Goal: Information Seeking & Learning: Learn about a topic

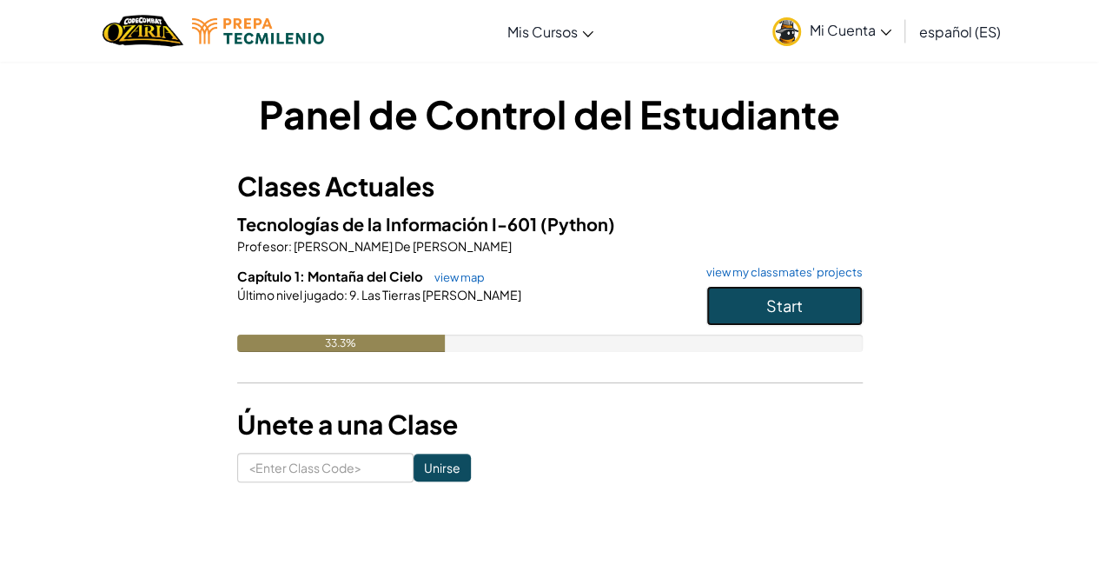
click at [841, 313] on button "Start" at bounding box center [784, 306] width 156 height 40
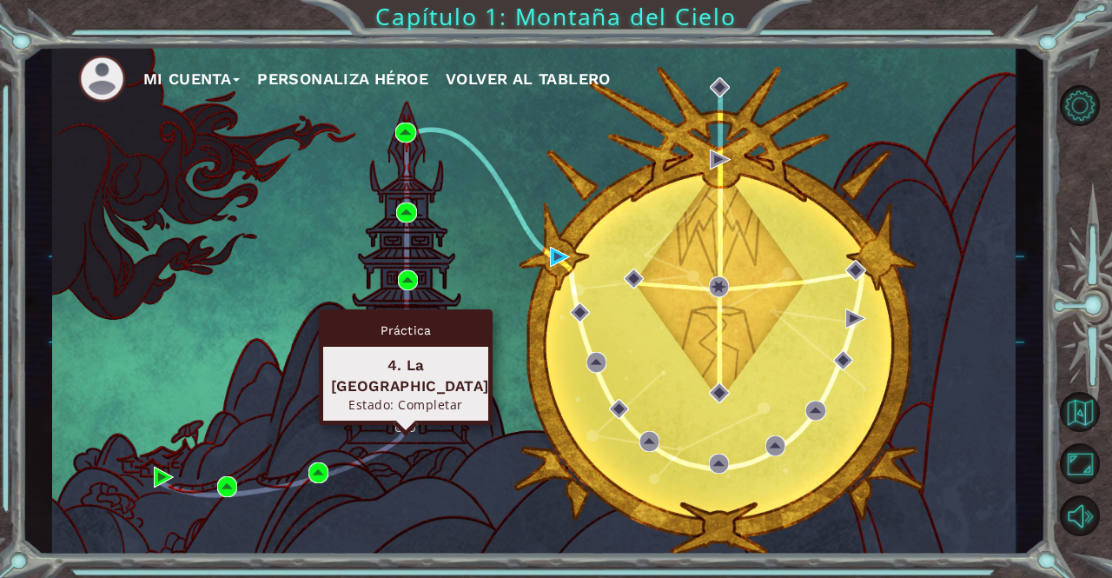
click at [411, 420] on img at bounding box center [405, 422] width 20 height 20
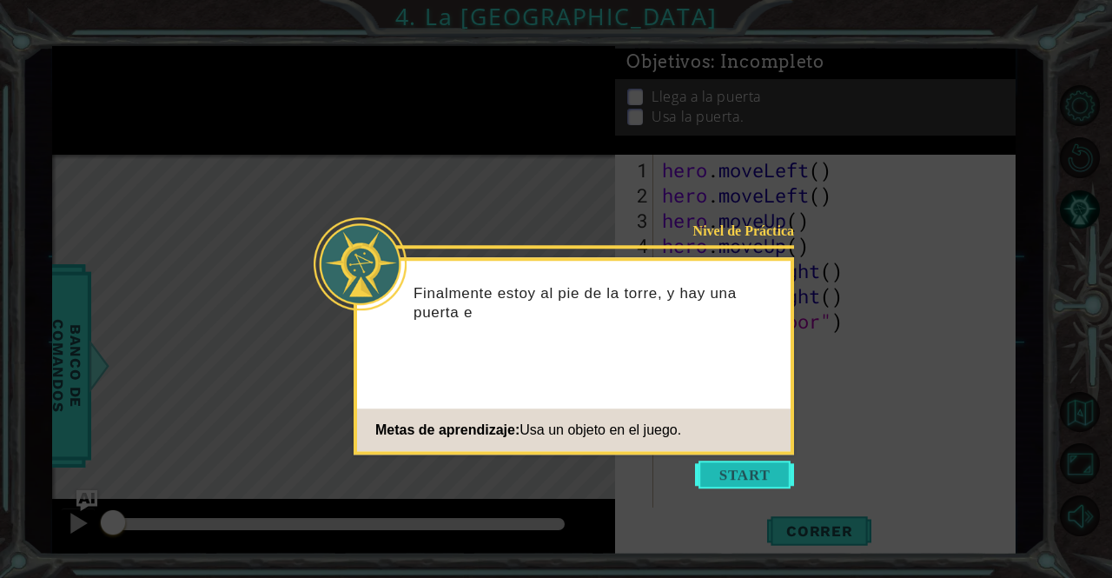
click at [744, 476] on button "Start" at bounding box center [744, 475] width 99 height 28
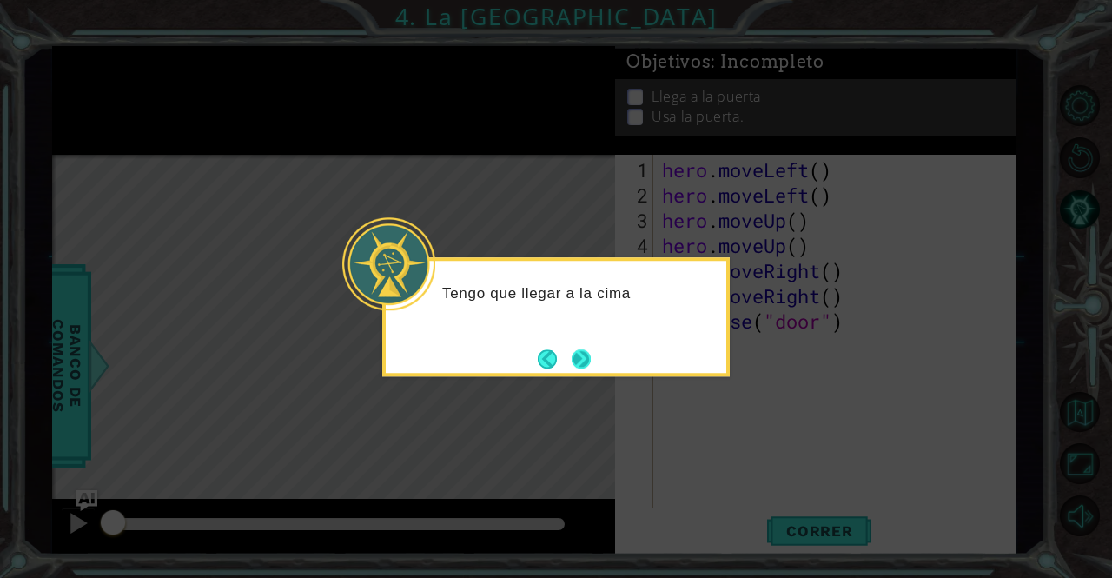
click at [579, 368] on button "Next" at bounding box center [581, 358] width 19 height 19
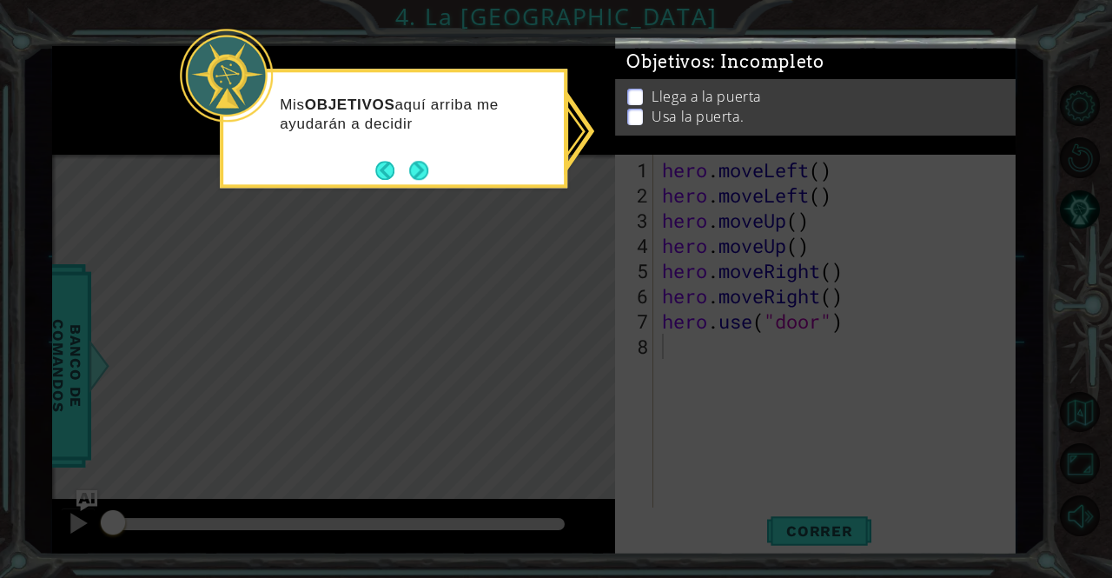
click at [435, 179] on div "Mis OBJETIVOS aquí arriba me ayudarán a decidir" at bounding box center [394, 128] width 348 height 119
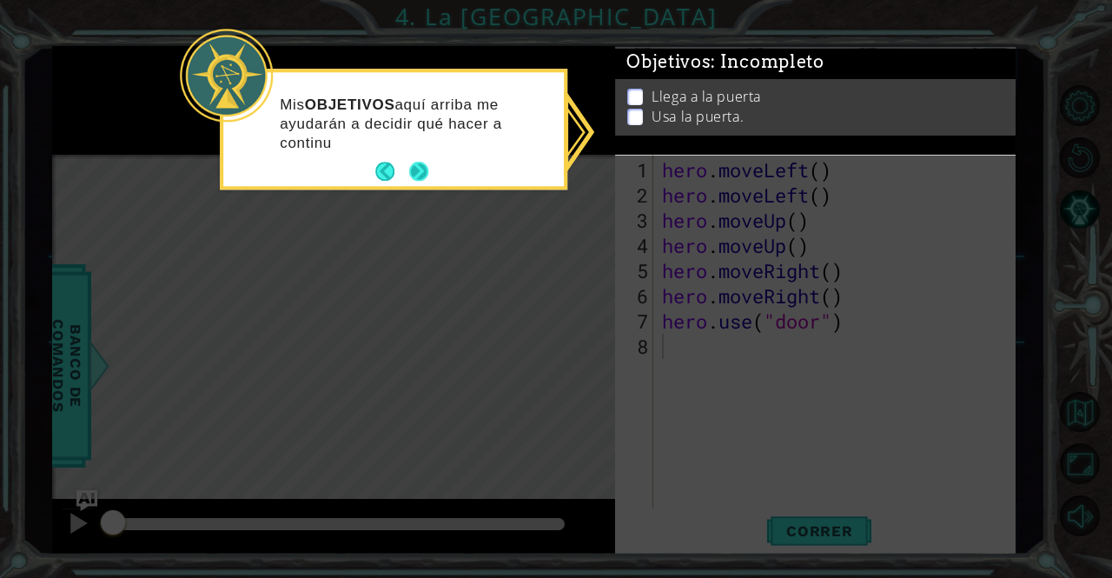
click at [424, 173] on button "Next" at bounding box center [418, 171] width 19 height 19
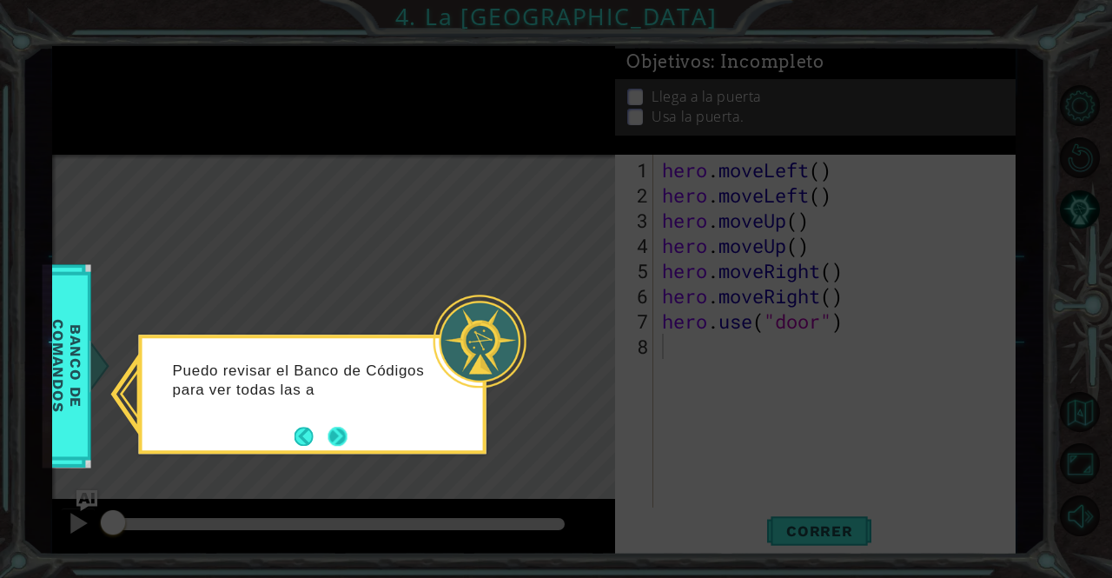
click at [332, 432] on footer at bounding box center [321, 436] width 53 height 26
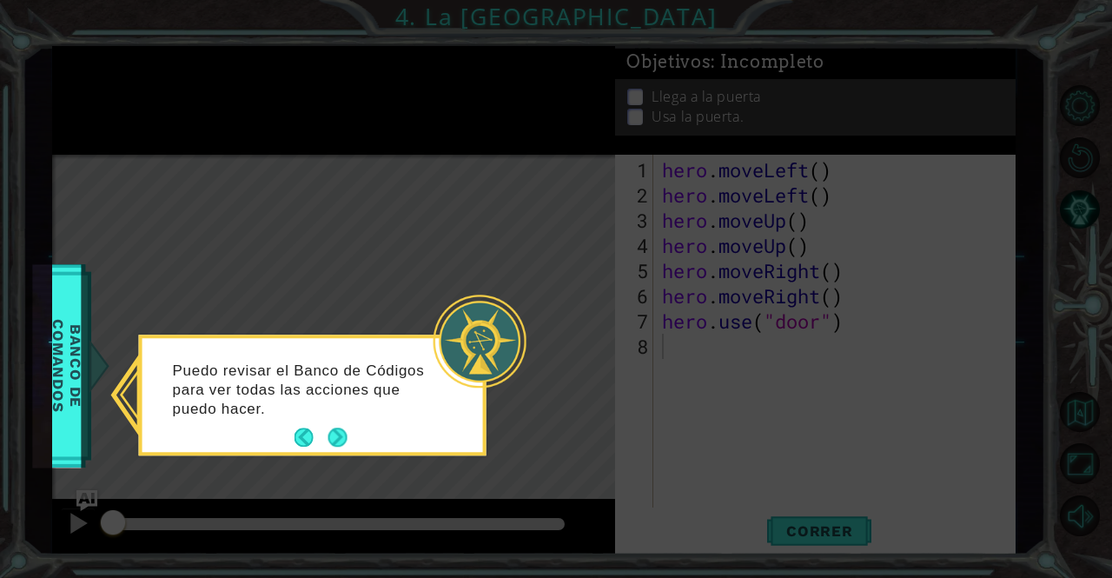
drag, startPoint x: 345, startPoint y: 421, endPoint x: 350, endPoint y: 428, distance: 9.4
click at [350, 428] on div "Puedo revisar el Banco de Códigos para ver todas las acciones que puedo hacer." at bounding box center [312, 398] width 341 height 107
click at [348, 428] on button "Next" at bounding box center [337, 437] width 19 height 19
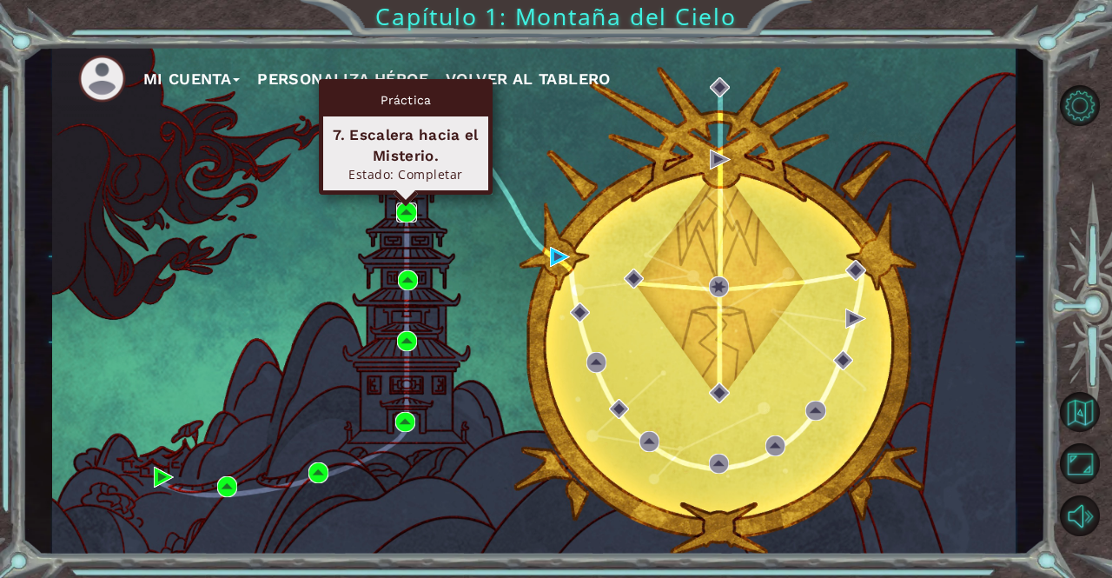
click at [401, 208] on img at bounding box center [406, 212] width 20 height 20
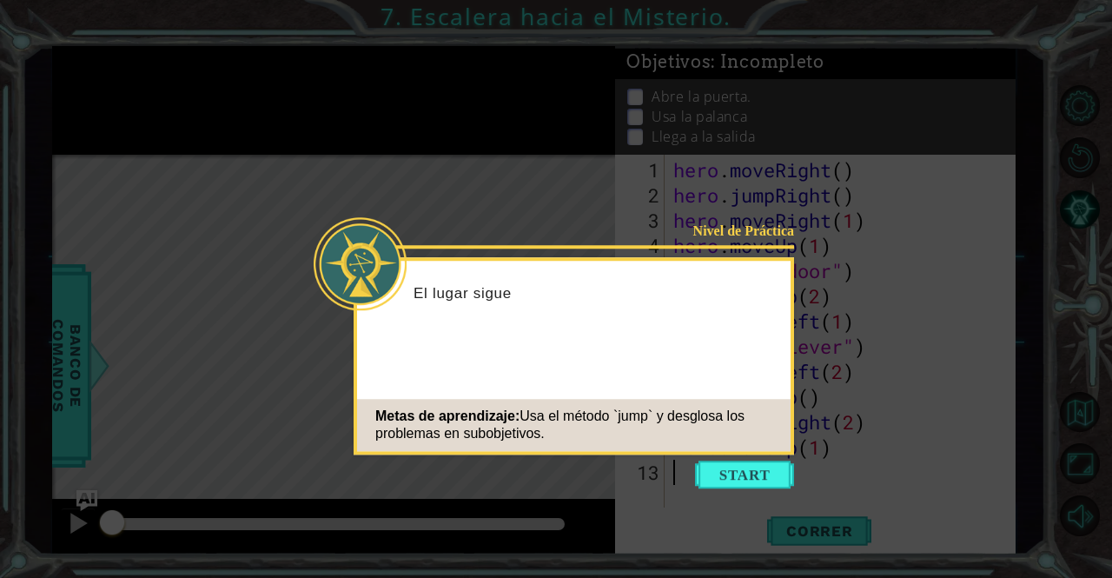
click at [714, 474] on button "Start" at bounding box center [744, 475] width 99 height 28
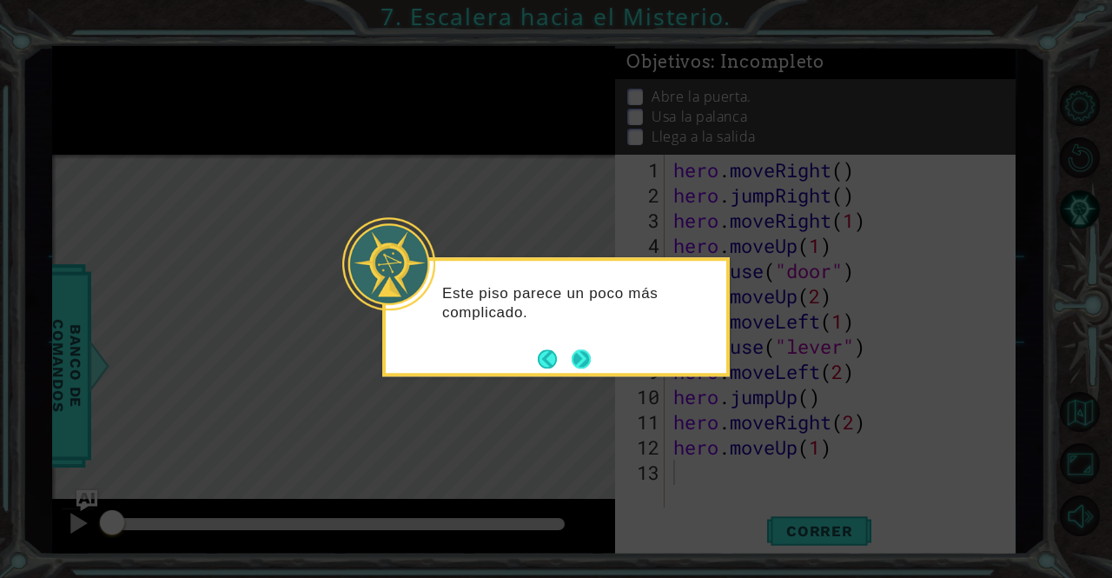
click at [586, 354] on button "Next" at bounding box center [581, 358] width 19 height 19
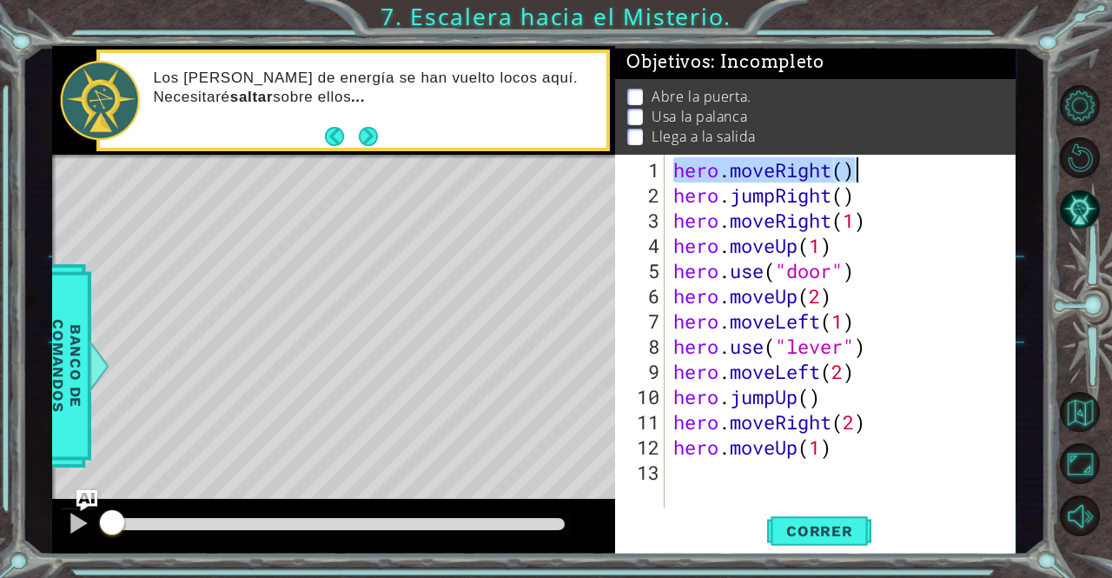
drag, startPoint x: 672, startPoint y: 171, endPoint x: 924, endPoint y: 171, distance: 252.0
click at [924, 171] on div "hero . moveRight ( ) hero . jumpRight ( ) hero . moveRight ( 1 ) hero . moveUp …" at bounding box center [845, 358] width 350 height 403
click at [896, 243] on div "hero . moveRight ( ) hero . jumpRight ( ) hero . moveRight ( 1 ) hero . moveUp …" at bounding box center [845, 358] width 350 height 403
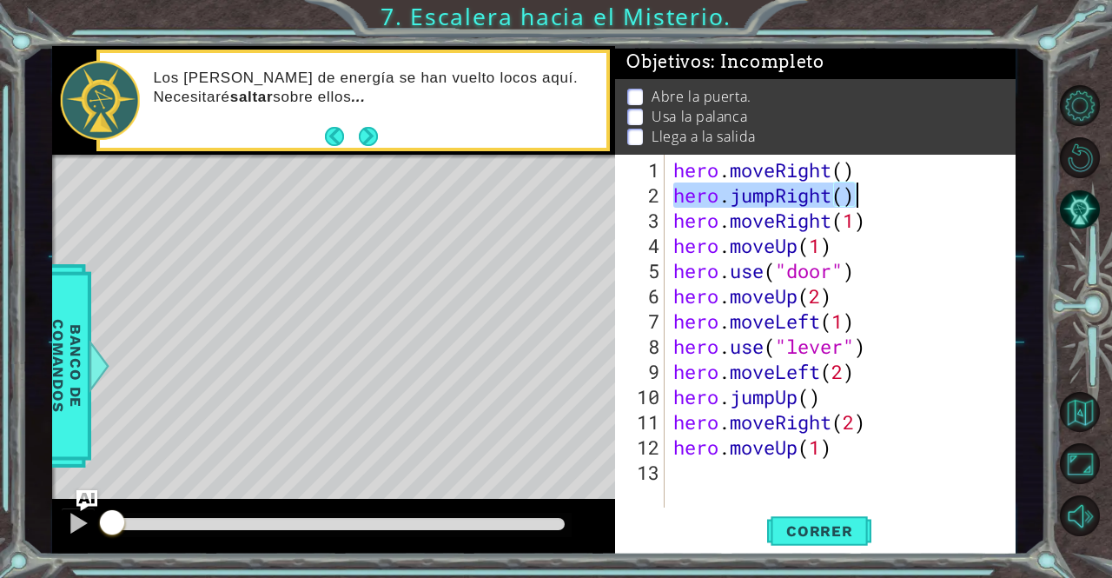
drag, startPoint x: 673, startPoint y: 195, endPoint x: 879, endPoint y: 186, distance: 206.1
click at [879, 186] on div "hero . moveRight ( ) hero . jumpRight ( ) hero . moveRight ( 1 ) hero . moveUp …" at bounding box center [845, 358] width 350 height 403
click at [675, 229] on div "hero . moveRight ( ) hero . jumpRight ( ) hero . moveRight ( 1 ) hero . moveUp …" at bounding box center [845, 358] width 350 height 403
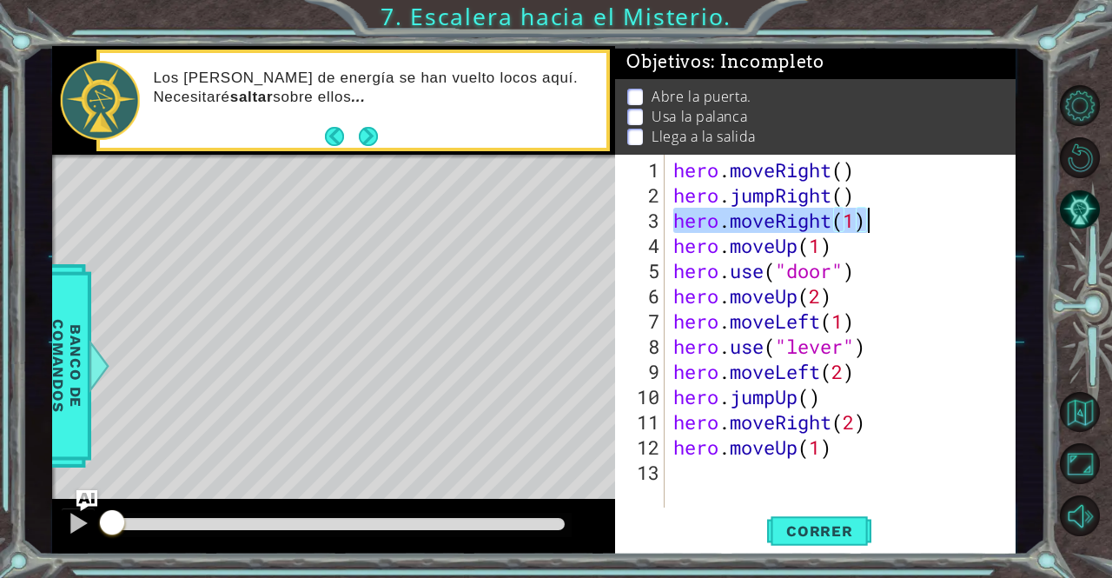
drag, startPoint x: 675, startPoint y: 229, endPoint x: 892, endPoint y: 220, distance: 217.4
click at [892, 220] on div "hero . moveRight ( ) hero . jumpRight ( ) hero . moveRight ( 1 ) hero . moveUp …" at bounding box center [845, 358] width 350 height 403
click at [665, 254] on div "hero.moveRight(1) 1 2 3 4 5 6 7 8 9 10 11 12 13 hero . moveRight ( ) hero . jum…" at bounding box center [813, 331] width 396 height 353
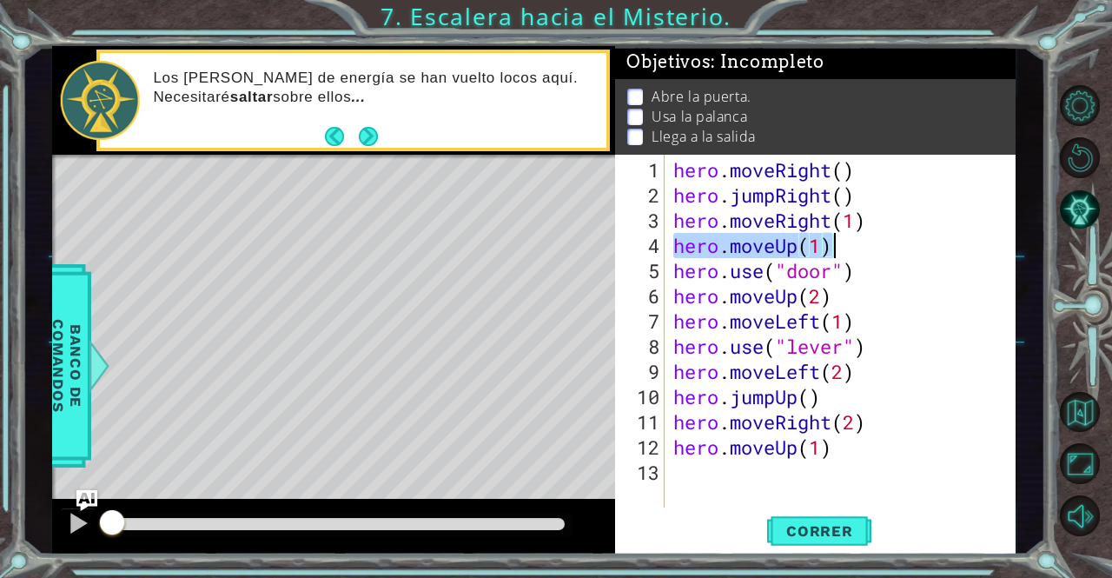
drag, startPoint x: 675, startPoint y: 249, endPoint x: 849, endPoint y: 242, distance: 173.9
click at [849, 242] on div "hero . moveRight ( ) hero . jumpRight ( ) hero . moveRight ( 1 ) hero . moveUp …" at bounding box center [845, 358] width 350 height 403
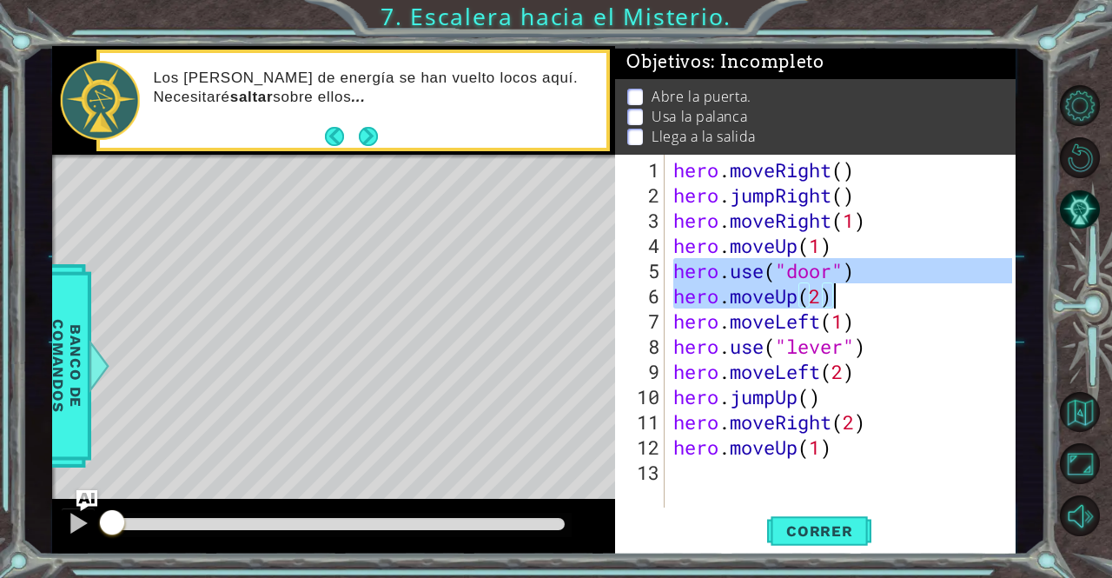
drag, startPoint x: 679, startPoint y: 274, endPoint x: 873, endPoint y: 282, distance: 194.8
click at [873, 282] on div "hero . moveRight ( ) hero . jumpRight ( ) hero . moveRight ( 1 ) hero . moveUp …" at bounding box center [845, 358] width 350 height 403
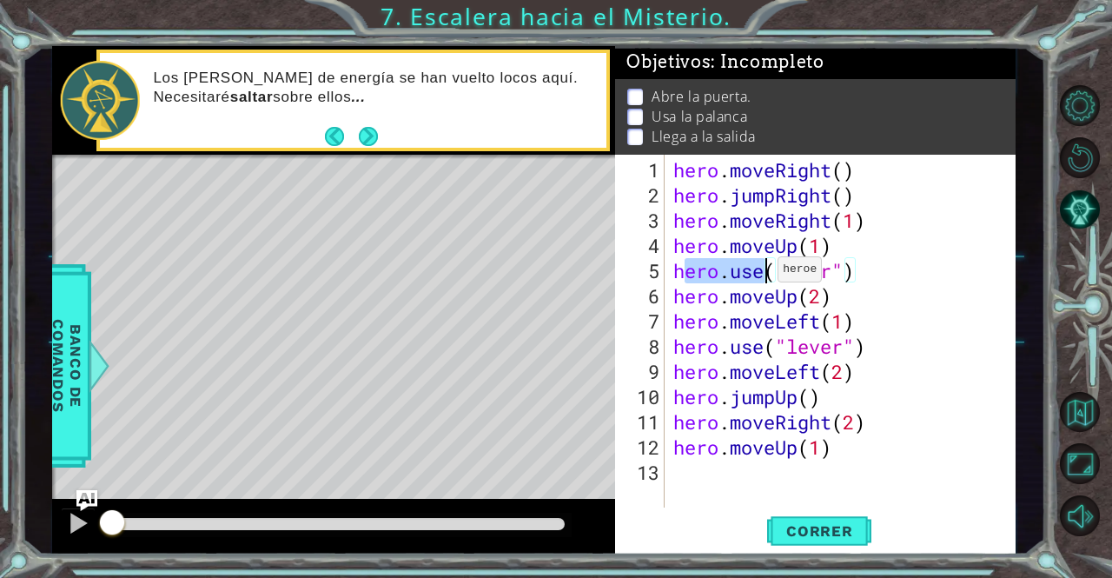
drag, startPoint x: 679, startPoint y: 275, endPoint x: 766, endPoint y: 275, distance: 86.9
click at [764, 275] on div "hero . moveRight ( ) hero . jumpRight ( ) hero . moveRight ( 1 ) hero . moveUp …" at bounding box center [845, 358] width 350 height 403
click at [681, 268] on div "hero . moveRight ( ) hero . jumpRight ( ) hero . moveRight ( 1 ) hero . moveUp …" at bounding box center [840, 331] width 341 height 353
click at [667, 273] on div "hero.use("door") 1 2 3 4 5 6 7 8 9 10 11 12 13 hero . moveRight ( ) hero . jump…" at bounding box center [813, 331] width 396 height 353
drag, startPoint x: 667, startPoint y: 273, endPoint x: 799, endPoint y: 272, distance: 131.2
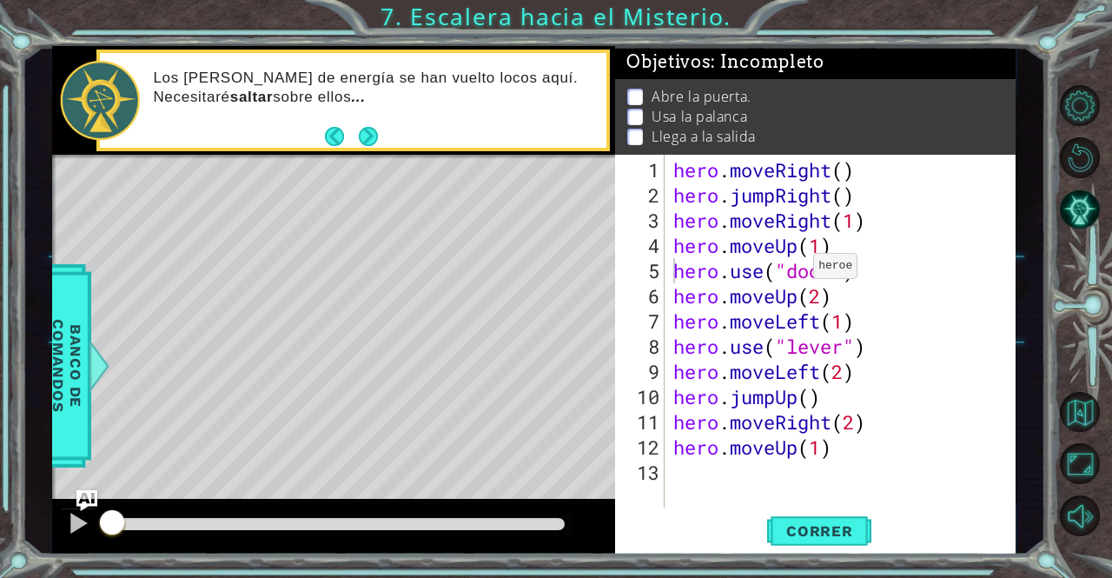
click at [799, 272] on div "hero.use("door") 1 2 3 4 5 6 7 8 9 10 11 12 13 hero . moveRight ( ) hero . jump…" at bounding box center [813, 331] width 396 height 353
drag, startPoint x: 665, startPoint y: 277, endPoint x: 720, endPoint y: 275, distance: 55.7
click at [720, 275] on div "hero.use("door") 1 2 3 4 5 6 7 8 9 10 11 12 13 hero . moveRight ( ) hero . jump…" at bounding box center [813, 331] width 396 height 353
click at [905, 325] on div "hero . moveRight ( ) hero . jumpRight ( ) hero . moveRight ( 1 ) hero . moveUp …" at bounding box center [845, 358] width 350 height 403
drag, startPoint x: 676, startPoint y: 272, endPoint x: 863, endPoint y: 268, distance: 186.8
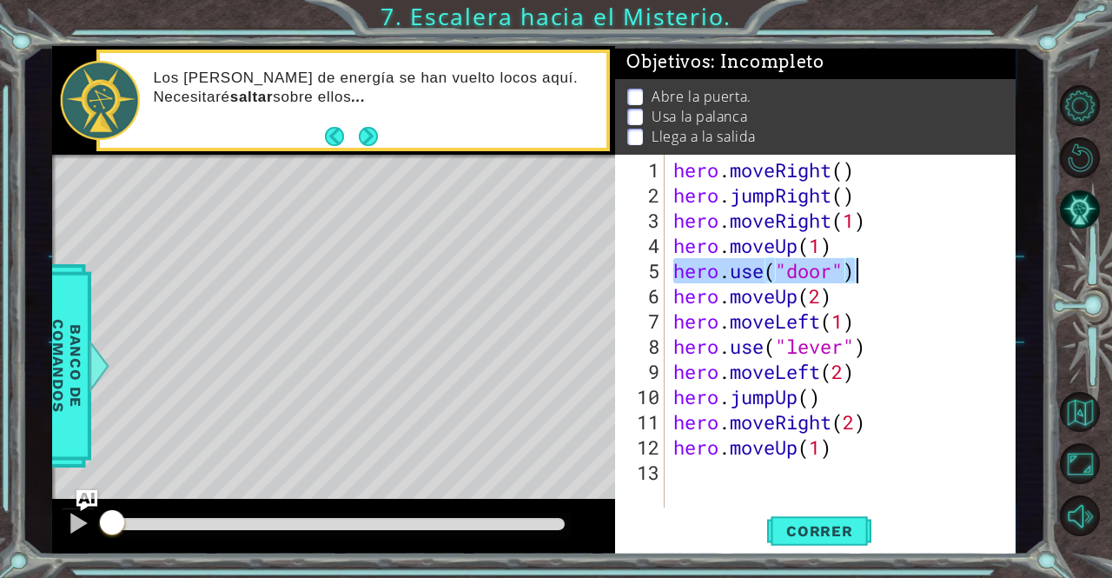
click at [863, 268] on div "hero . moveRight ( ) hero . jumpRight ( ) hero . moveRight ( 1 ) hero . moveUp …" at bounding box center [845, 358] width 350 height 403
type textarea "C"
drag, startPoint x: 679, startPoint y: 40, endPoint x: 682, endPoint y: 56, distance: 16.0
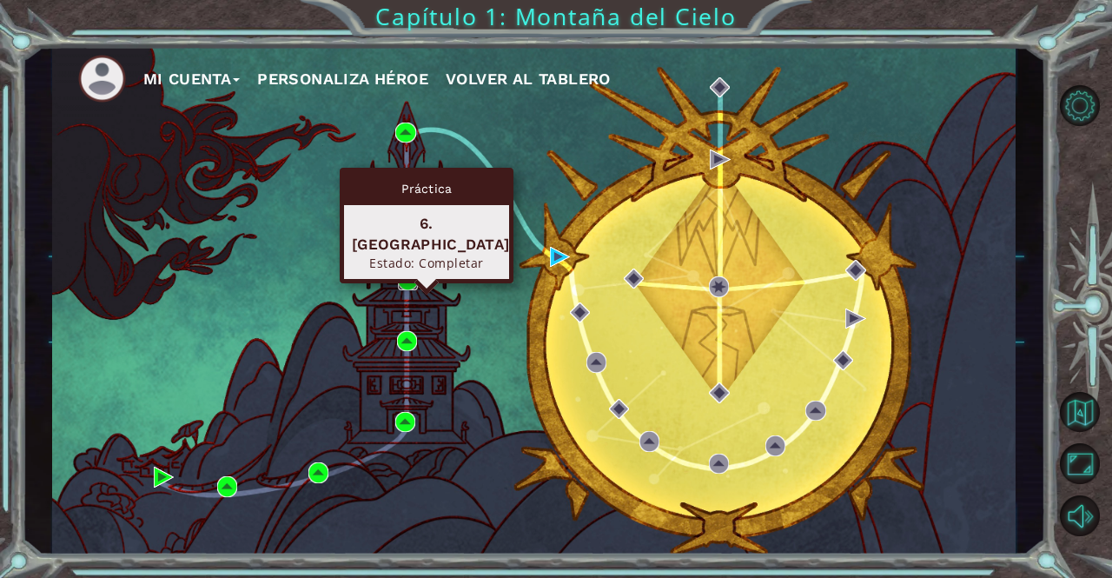
click at [403, 281] on img at bounding box center [408, 280] width 20 height 20
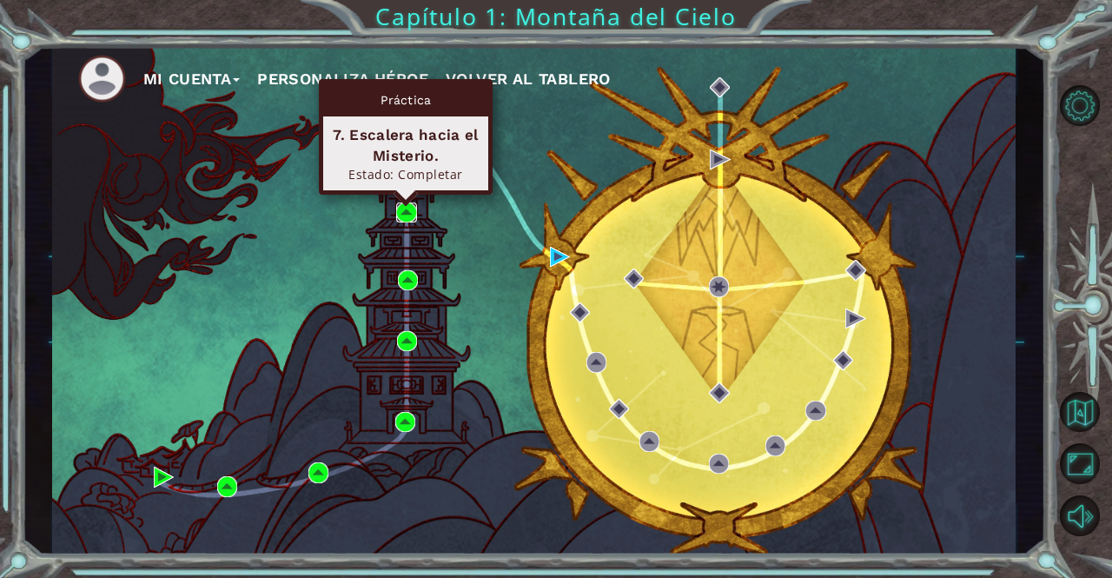
click at [404, 212] on img at bounding box center [406, 212] width 20 height 20
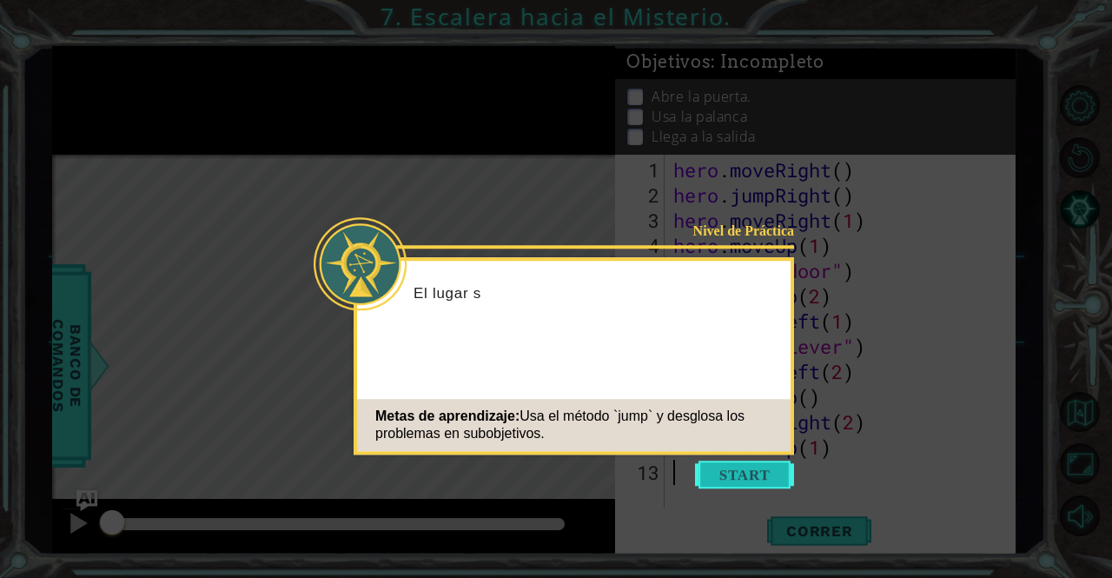
click at [755, 479] on button "Start" at bounding box center [744, 475] width 99 height 28
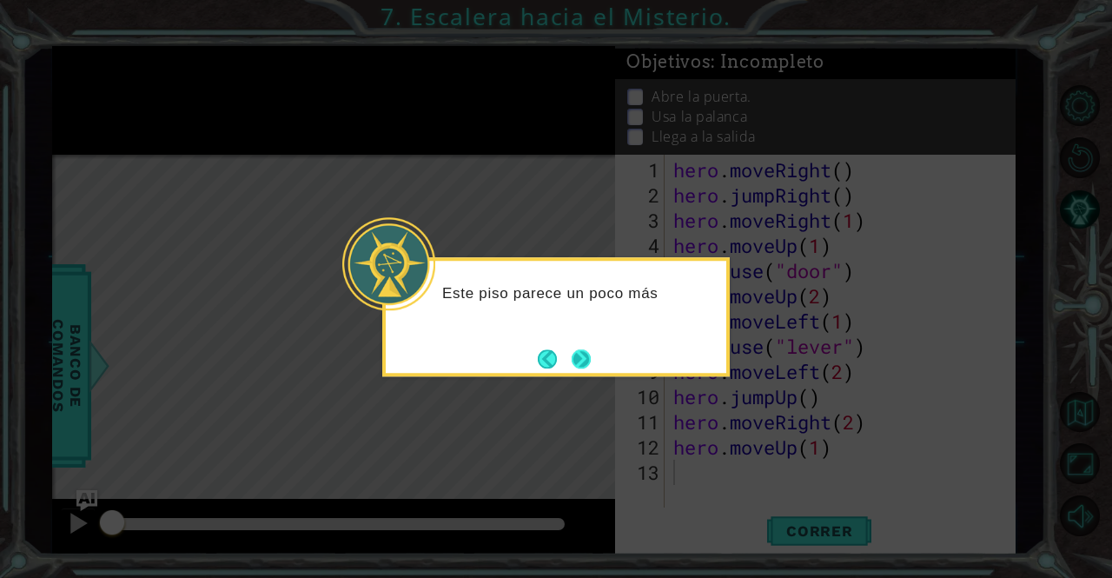
click at [591, 364] on button "Next" at bounding box center [581, 358] width 19 height 19
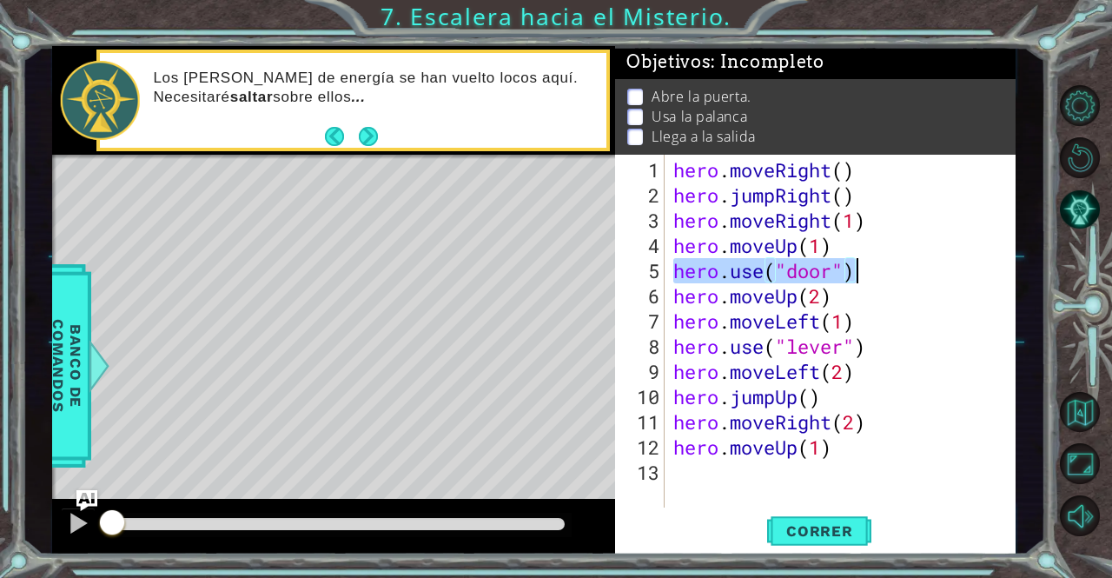
drag, startPoint x: 673, startPoint y: 274, endPoint x: 864, endPoint y: 270, distance: 191.2
click at [864, 270] on div "hero . moveRight ( ) hero . jumpRight ( ) hero . moveRight ( 1 ) hero . moveUp …" at bounding box center [845, 358] width 350 height 403
drag, startPoint x: 678, startPoint y: 296, endPoint x: 867, endPoint y: 302, distance: 189.5
click at [867, 302] on div "hero . moveRight ( ) hero . jumpRight ( ) hero . moveRight ( 1 ) hero . moveUp …" at bounding box center [845, 358] width 350 height 403
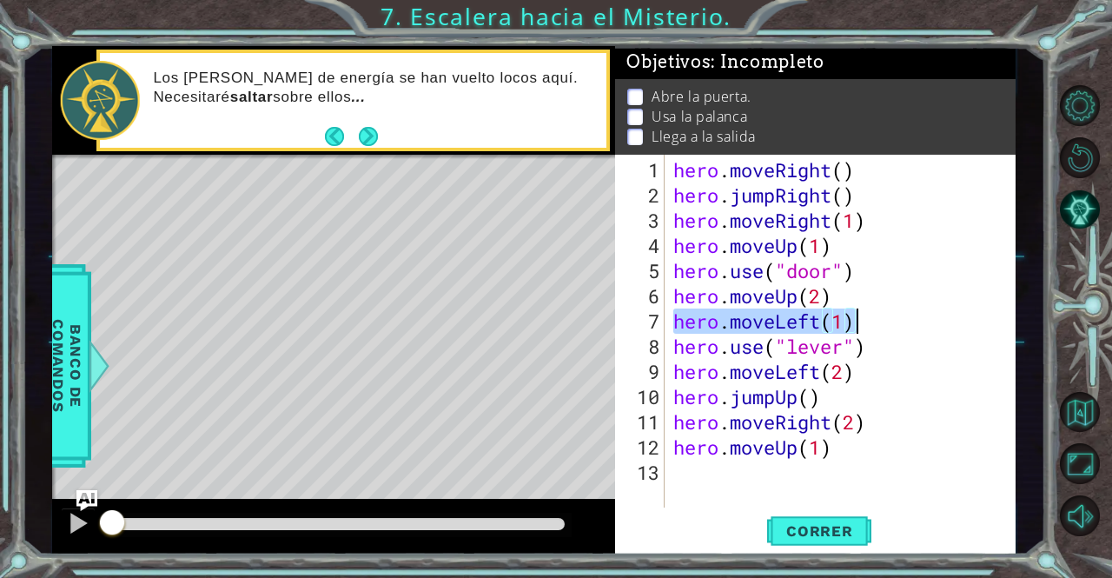
drag, startPoint x: 673, startPoint y: 317, endPoint x: 868, endPoint y: 329, distance: 195.9
click at [868, 329] on div "hero . moveRight ( ) hero . jumpRight ( ) hero . moveRight ( 1 ) hero . moveUp …" at bounding box center [845, 358] width 350 height 403
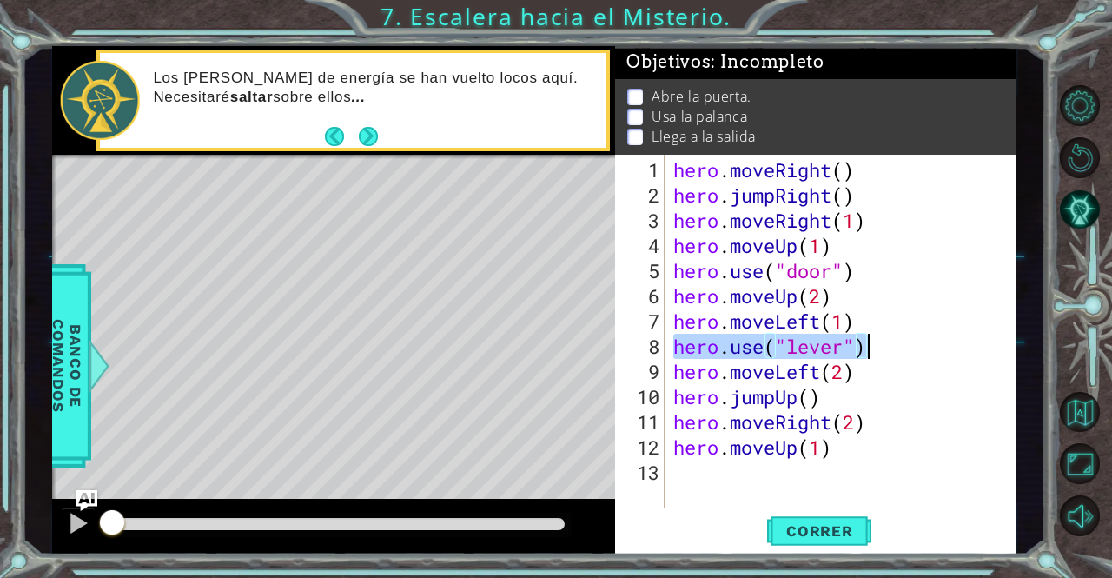
drag, startPoint x: 673, startPoint y: 347, endPoint x: 878, endPoint y: 343, distance: 204.2
click at [878, 343] on div "hero . moveRight ( ) hero . jumpRight ( ) hero . moveRight ( 1 ) hero . moveUp …" at bounding box center [845, 358] width 350 height 403
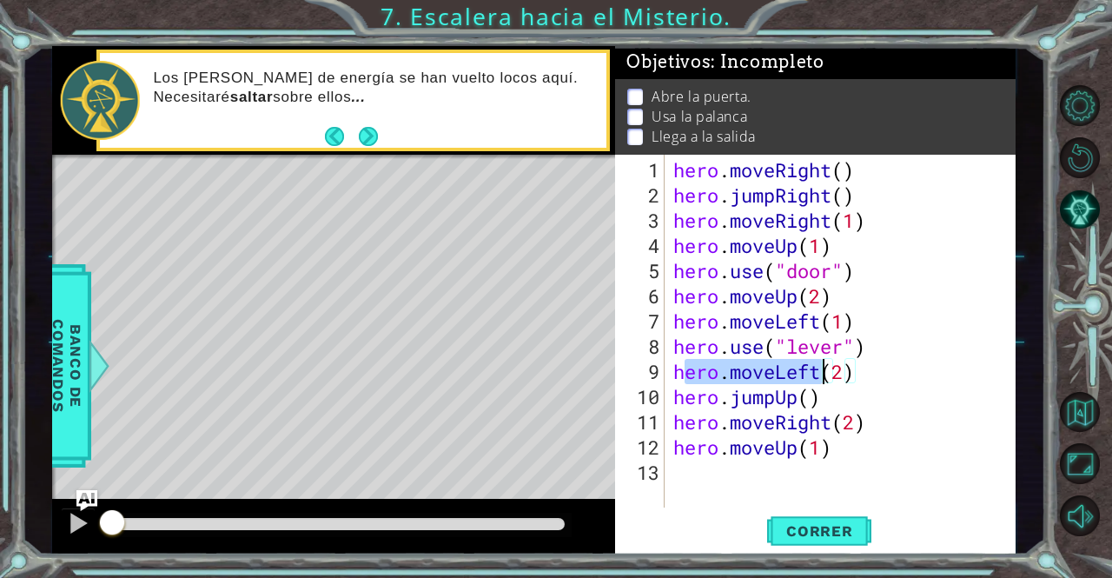
drag, startPoint x: 679, startPoint y: 374, endPoint x: 836, endPoint y: 376, distance: 156.4
click at [836, 376] on div "hero . moveRight ( ) hero . jumpRight ( ) hero . moveRight ( 1 ) hero . moveUp …" at bounding box center [845, 358] width 350 height 403
drag, startPoint x: 674, startPoint y: 373, endPoint x: 870, endPoint y: 379, distance: 195.6
click at [870, 379] on div "hero . moveRight ( ) hero . jumpRight ( ) hero . moveRight ( 1 ) hero . moveUp …" at bounding box center [845, 358] width 350 height 403
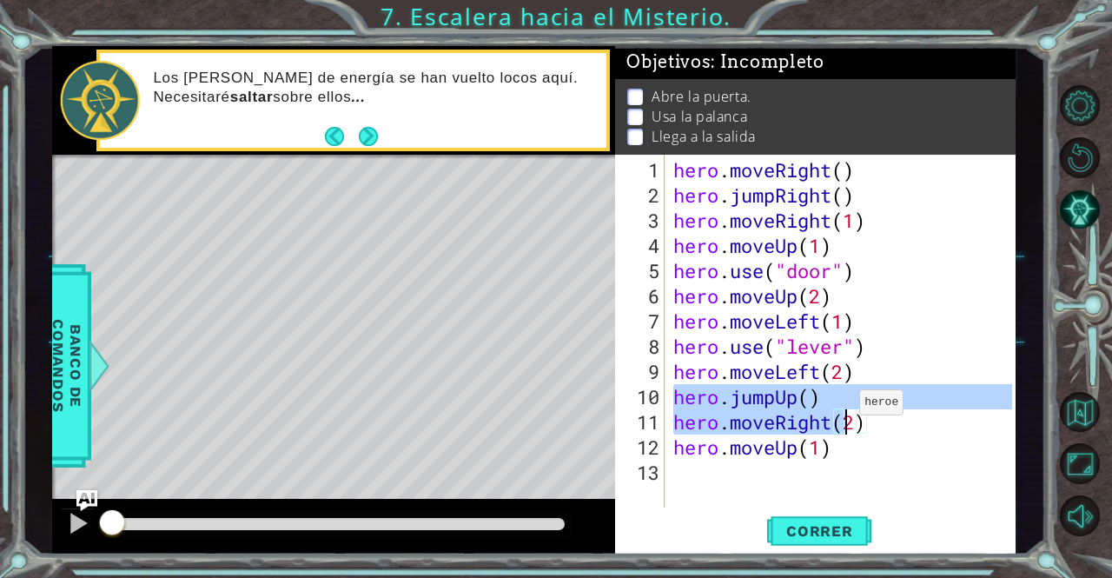
drag, startPoint x: 673, startPoint y: 402, endPoint x: 845, endPoint y: 409, distance: 172.2
click at [845, 409] on div "hero . moveRight ( ) hero . jumpRight ( ) hero . moveRight ( 1 ) hero . moveUp …" at bounding box center [845, 358] width 350 height 403
click at [845, 409] on div "hero . moveRight ( ) hero . jumpRight ( ) hero . moveRight ( 1 ) hero . moveUp …" at bounding box center [840, 331] width 341 height 353
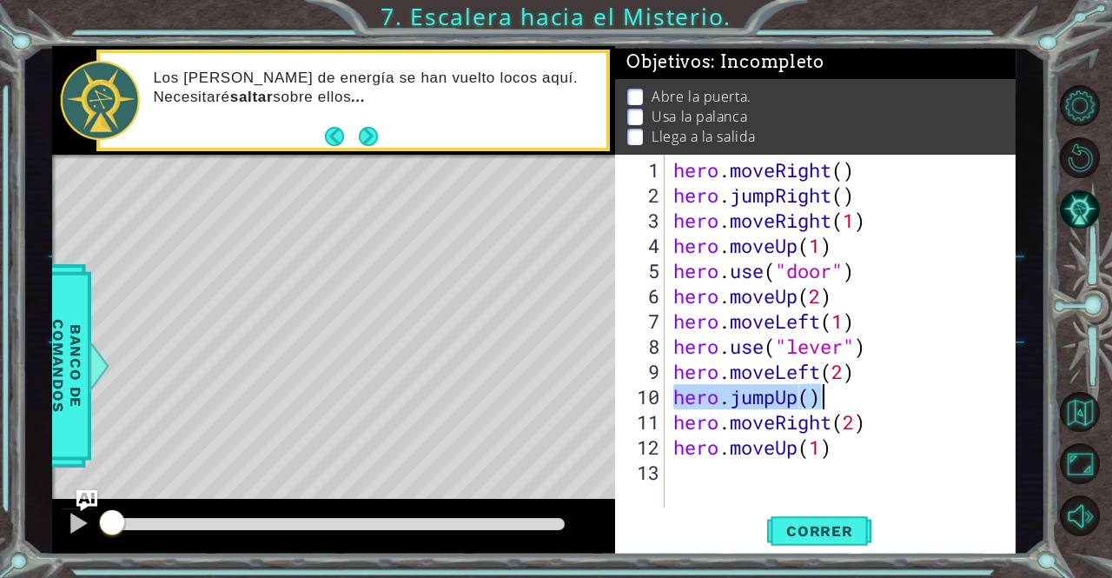
drag, startPoint x: 677, startPoint y: 398, endPoint x: 835, endPoint y: 392, distance: 158.3
click at [835, 392] on div "hero . moveRight ( ) hero . jumpRight ( ) hero . moveRight ( 1 ) hero . moveUp …" at bounding box center [845, 358] width 350 height 403
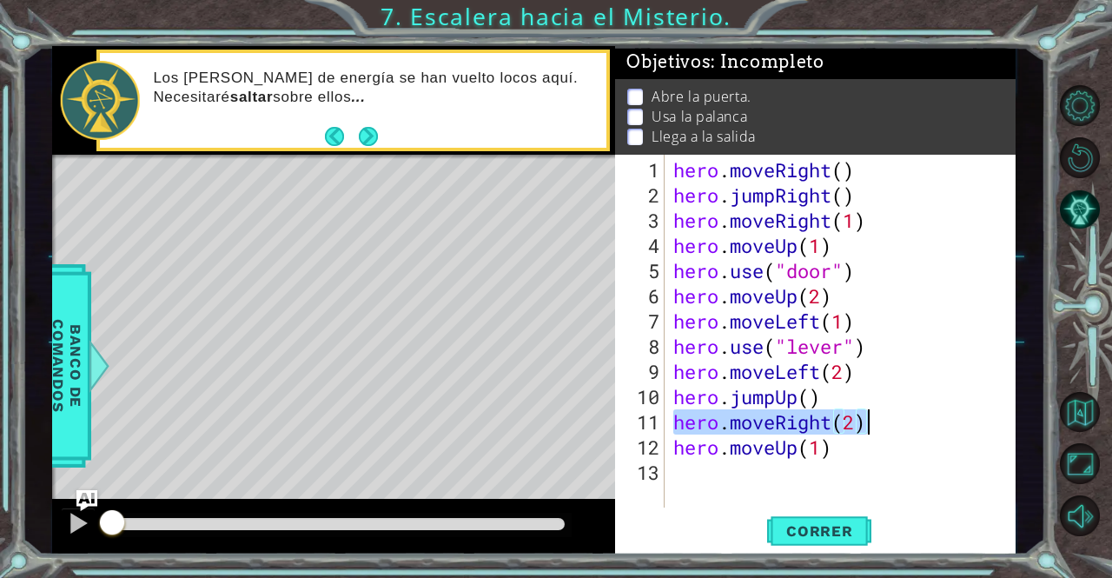
drag, startPoint x: 674, startPoint y: 420, endPoint x: 870, endPoint y: 419, distance: 195.5
click at [870, 419] on div "hero . moveRight ( ) hero . jumpRight ( ) hero . moveRight ( 1 ) hero . moveUp …" at bounding box center [845, 358] width 350 height 403
drag, startPoint x: 672, startPoint y: 448, endPoint x: 832, endPoint y: 452, distance: 159.9
click at [832, 452] on div "hero . moveRight ( ) hero . jumpRight ( ) hero . moveRight ( 1 ) hero . moveUp …" at bounding box center [845, 358] width 350 height 403
type textarea "hero.moveUp(1)"
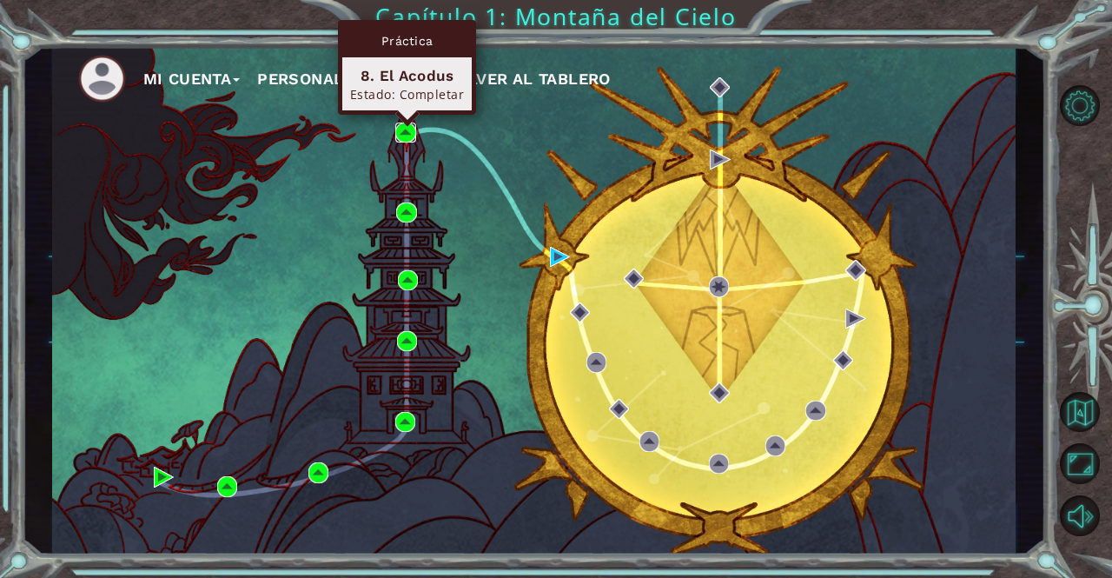
click at [399, 134] on img at bounding box center [405, 133] width 20 height 20
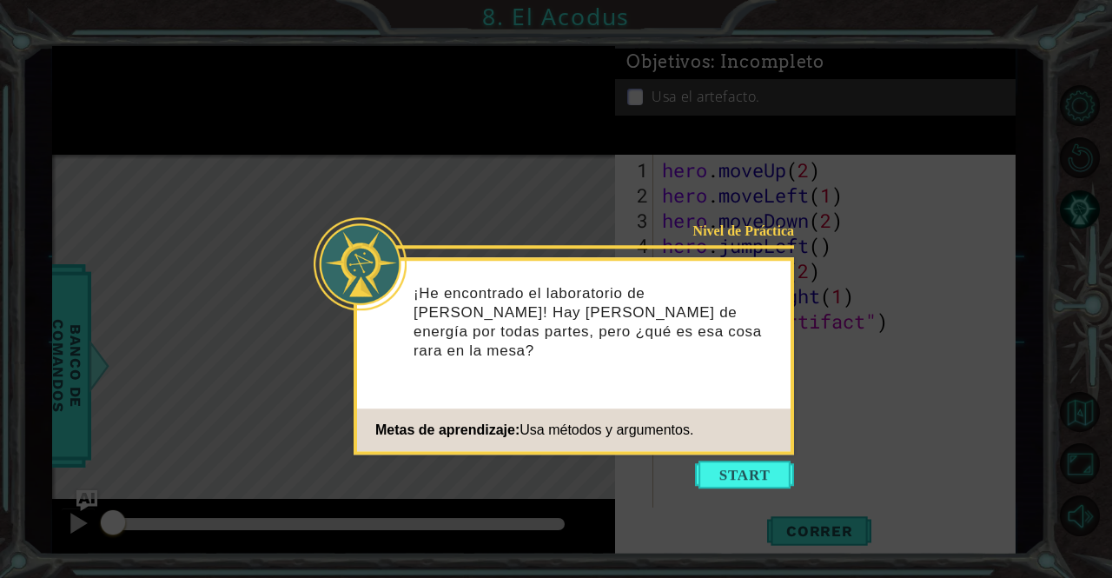
click at [759, 470] on button "Start" at bounding box center [744, 475] width 99 height 28
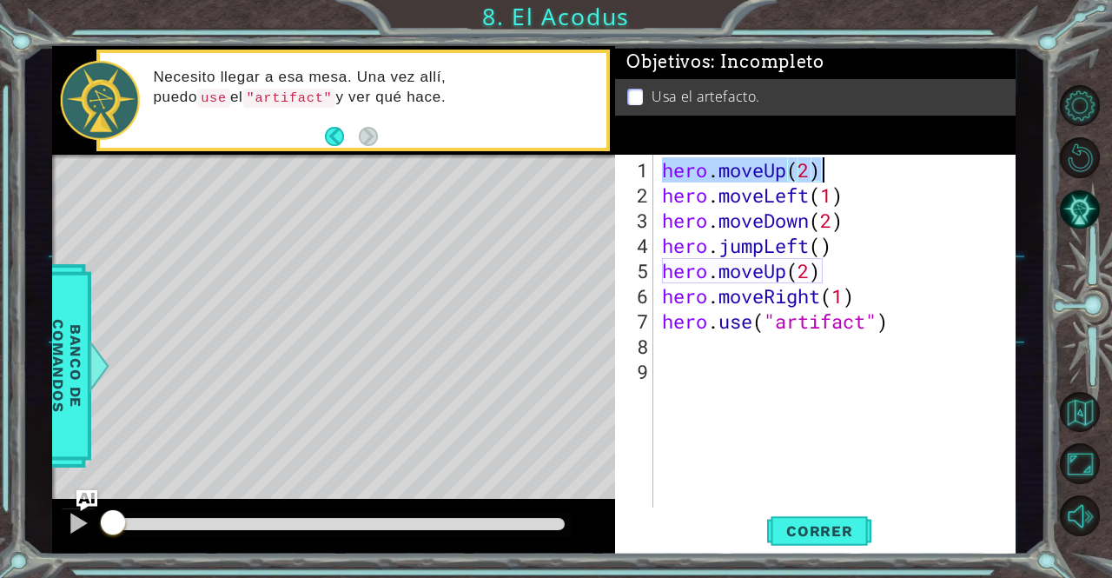
drag, startPoint x: 662, startPoint y: 164, endPoint x: 845, endPoint y: 162, distance: 182.5
click at [845, 162] on div "hero . moveUp ( 2 ) hero . moveLeft ( 1 ) hero . moveDown ( 2 ) hero . jumpLeft…" at bounding box center [839, 358] width 361 height 403
click at [526, 258] on div "Level Map" at bounding box center [453, 411] width 803 height 512
click at [796, 519] on button "Correr" at bounding box center [819, 531] width 104 height 40
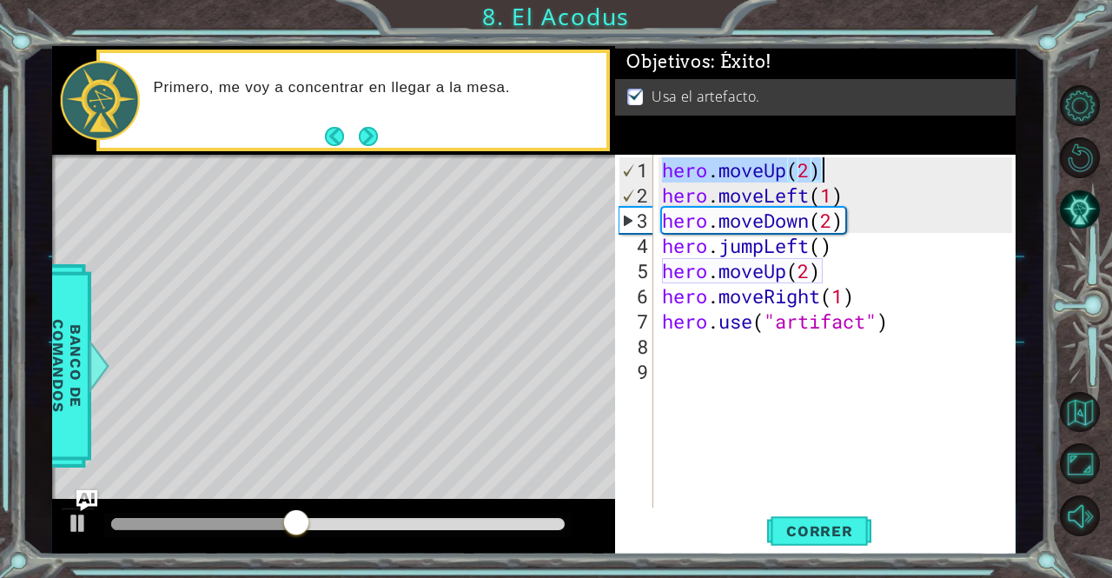
drag, startPoint x: 660, startPoint y: 170, endPoint x: 831, endPoint y: 169, distance: 170.3
click at [831, 169] on div "hero . moveUp ( 2 ) hero . moveLeft ( 1 ) hero . moveDown ( 2 ) hero . jumpLeft…" at bounding box center [839, 358] width 361 height 403
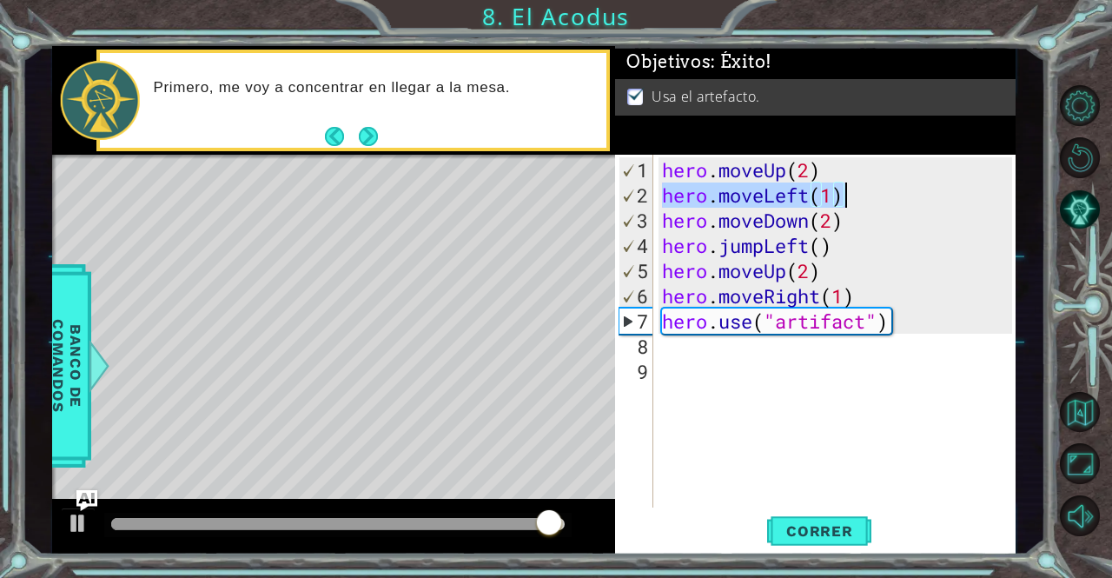
drag, startPoint x: 664, startPoint y: 195, endPoint x: 848, endPoint y: 195, distance: 184.2
click at [848, 195] on div "hero . moveUp ( 2 ) hero . moveLeft ( 1 ) hero . moveDown ( 2 ) hero . jumpLeft…" at bounding box center [839, 358] width 361 height 403
type textarea "hero.moveLeft(1)"
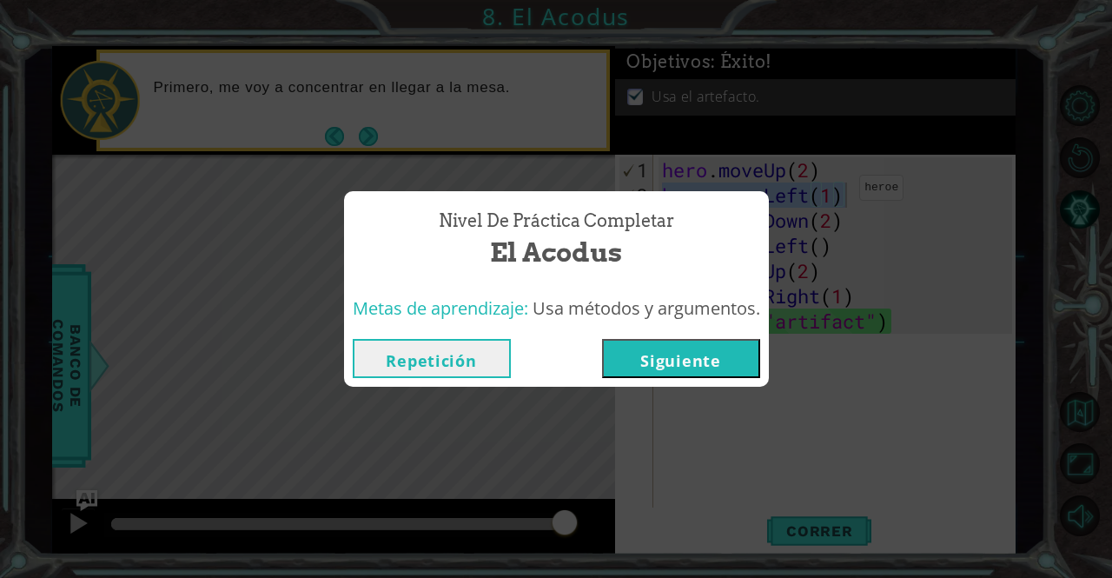
click at [671, 359] on button "Siguiente" at bounding box center [681, 358] width 158 height 39
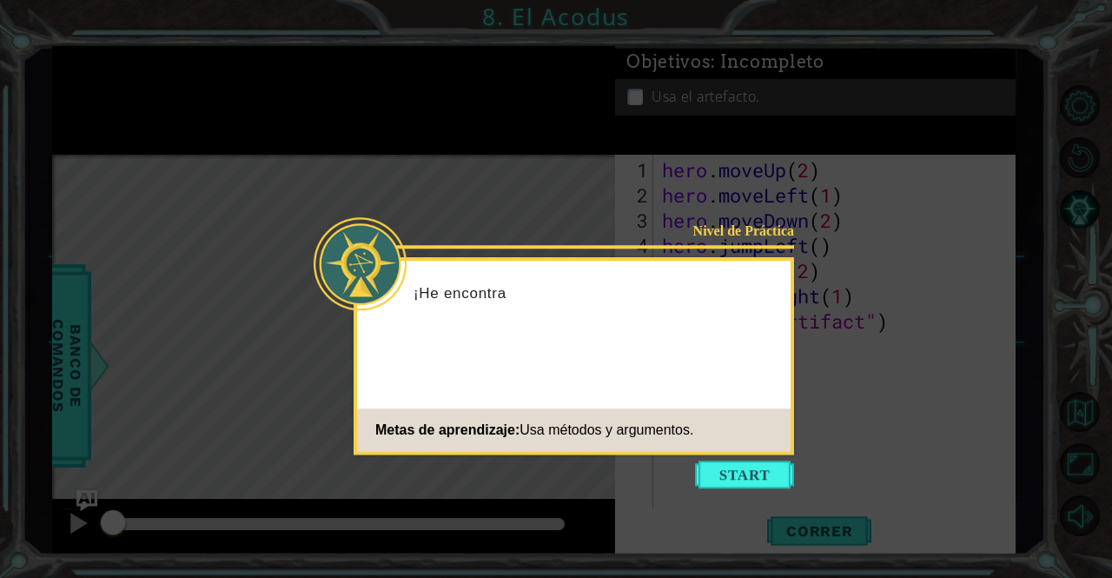
click at [730, 473] on button "Start" at bounding box center [744, 475] width 99 height 28
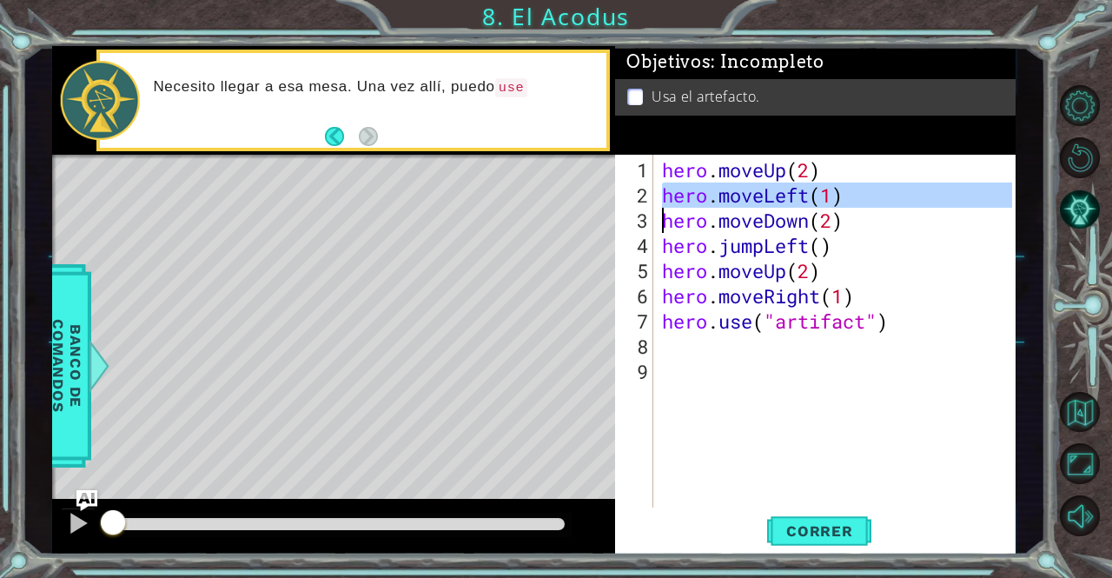
drag, startPoint x: 651, startPoint y: 196, endPoint x: 846, endPoint y: 196, distance: 195.5
click at [846, 196] on div "1 2 3 4 5 6 7 8 9 hero . moveUp ( 2 ) hero . moveLeft ( 1 ) hero . moveDown ( 2…" at bounding box center [813, 331] width 396 height 353
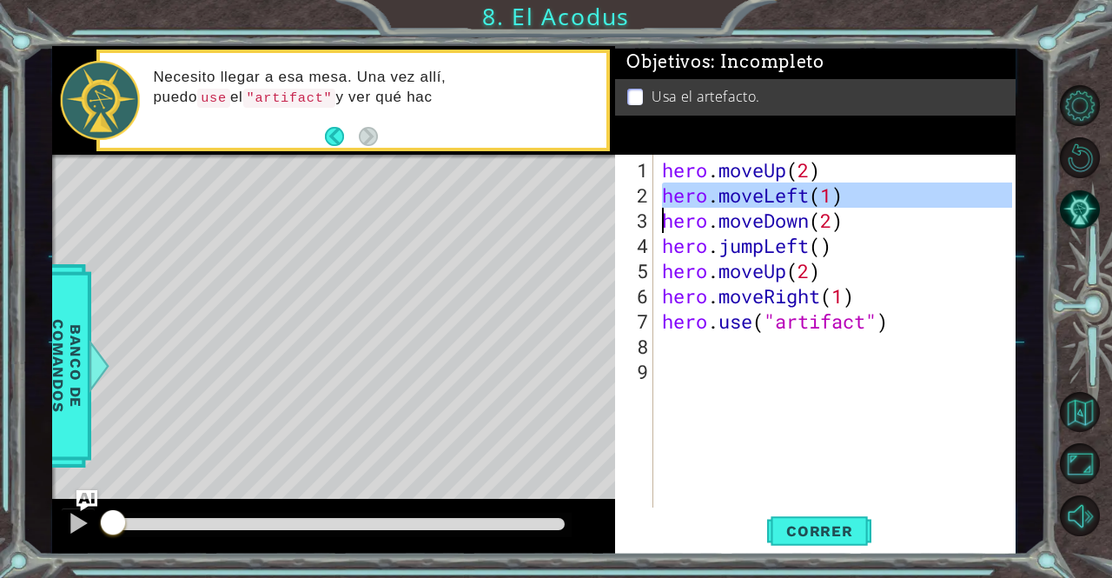
click at [856, 195] on div "hero . moveUp ( 2 ) hero . moveLeft ( 1 ) hero . moveDown ( 2 ) hero . jumpLeft…" at bounding box center [835, 331] width 353 height 353
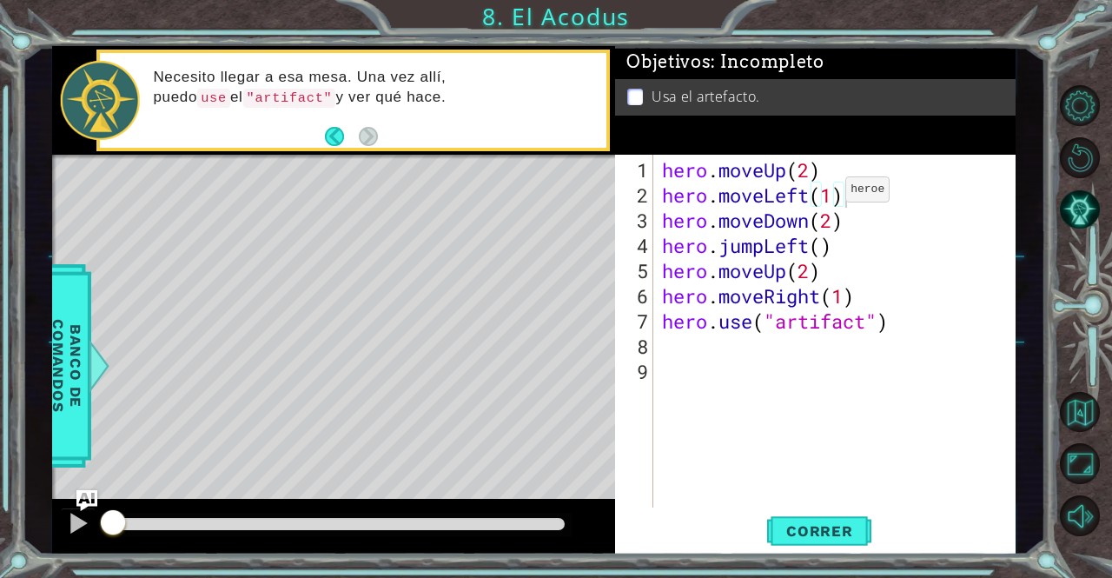
drag, startPoint x: 658, startPoint y: 195, endPoint x: 803, endPoint y: 202, distance: 145.3
click at [806, 201] on div "hero.moveLeft(1) 1 2 3 4 5 6 7 8 9 hero . moveUp ( 2 ) hero . moveLeft ( 1 ) he…" at bounding box center [813, 331] width 396 height 353
drag, startPoint x: 664, startPoint y: 196, endPoint x: 841, endPoint y: 196, distance: 177.3
click at [841, 196] on div "hero . moveUp ( 2 ) hero . moveLeft ( 1 ) hero . moveDown ( 2 ) hero . jumpLeft…" at bounding box center [839, 358] width 361 height 403
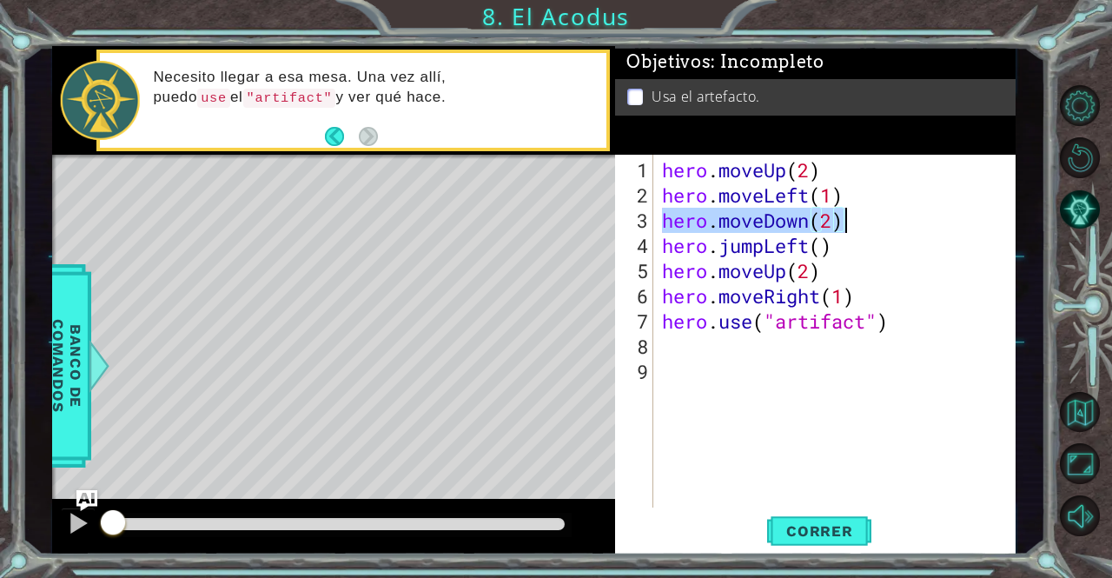
drag, startPoint x: 659, startPoint y: 218, endPoint x: 849, endPoint y: 222, distance: 189.4
click at [849, 222] on div "hero . moveUp ( 2 ) hero . moveLeft ( 1 ) hero . moveDown ( 2 ) hero . jumpLeft…" at bounding box center [839, 358] width 361 height 403
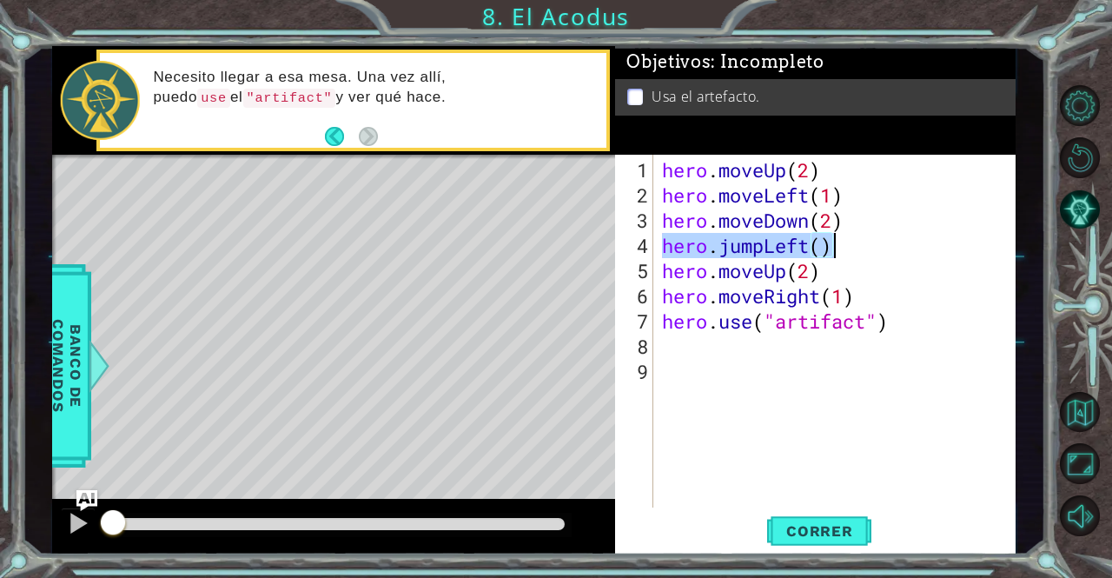
drag, startPoint x: 659, startPoint y: 243, endPoint x: 834, endPoint y: 244, distance: 175.5
click at [834, 244] on div "hero . moveUp ( 2 ) hero . moveLeft ( 1 ) hero . moveDown ( 2 ) hero . jumpLeft…" at bounding box center [839, 358] width 361 height 403
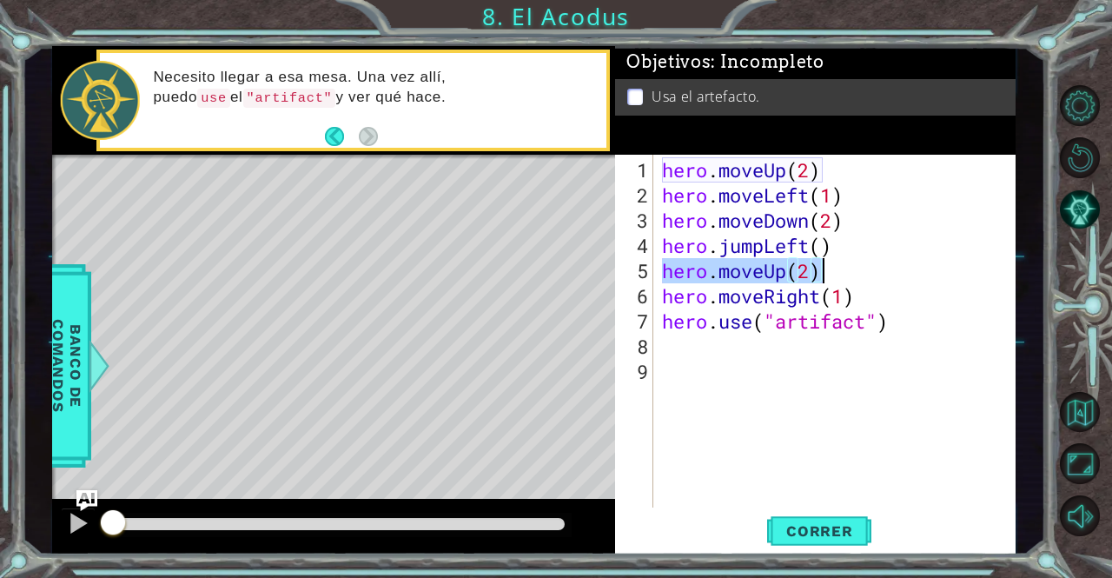
drag, startPoint x: 665, startPoint y: 272, endPoint x: 841, endPoint y: 273, distance: 176.4
click at [841, 273] on div "hero . moveUp ( 2 ) hero . moveLeft ( 1 ) hero . moveDown ( 2 ) hero . jumpLeft…" at bounding box center [839, 358] width 361 height 403
drag, startPoint x: 662, startPoint y: 302, endPoint x: 857, endPoint y: 295, distance: 194.8
click at [857, 295] on div "hero . moveUp ( 2 ) hero . moveLeft ( 1 ) hero . moveDown ( 2 ) hero . jumpLeft…" at bounding box center [839, 358] width 361 height 403
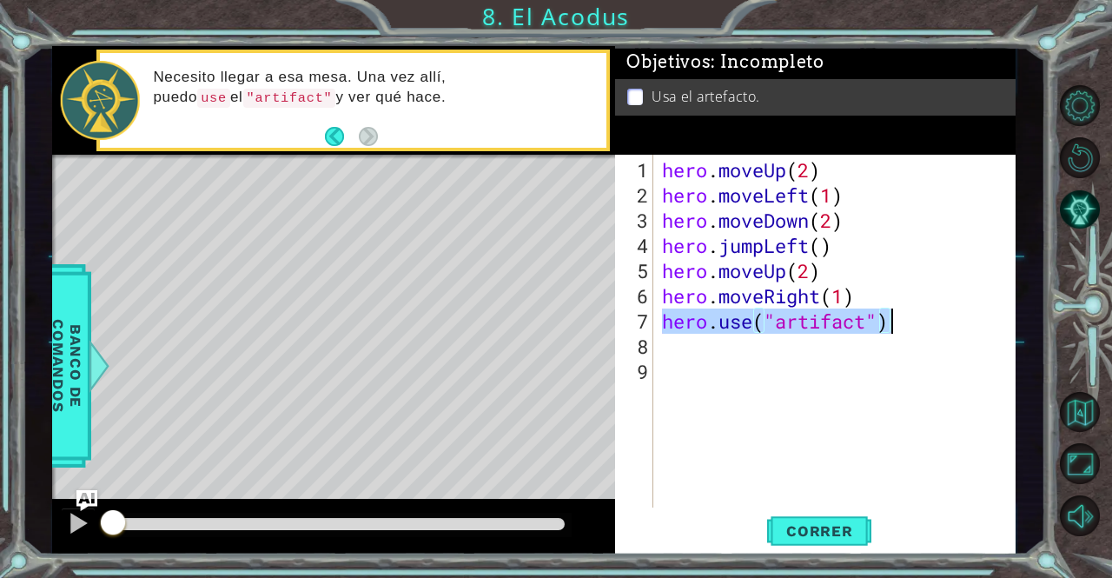
drag, startPoint x: 664, startPoint y: 326, endPoint x: 890, endPoint y: 324, distance: 225.9
click at [890, 324] on div "hero . moveUp ( 2 ) hero . moveLeft ( 1 ) hero . moveDown ( 2 ) hero . jumpLeft…" at bounding box center [839, 358] width 361 height 403
type textarea "hero.use("artifact")"
